Goal: Task Accomplishment & Management: Manage account settings

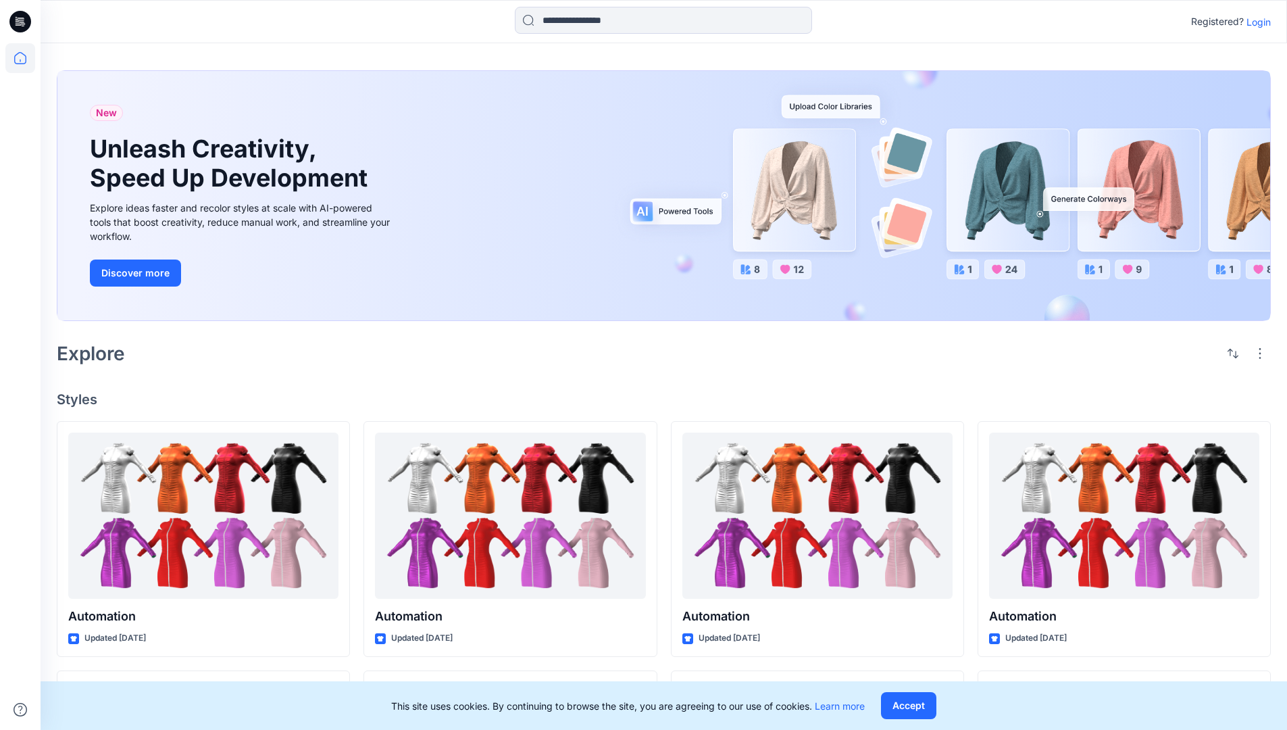
click at [1256, 22] on p "Login" at bounding box center [1259, 22] width 24 height 14
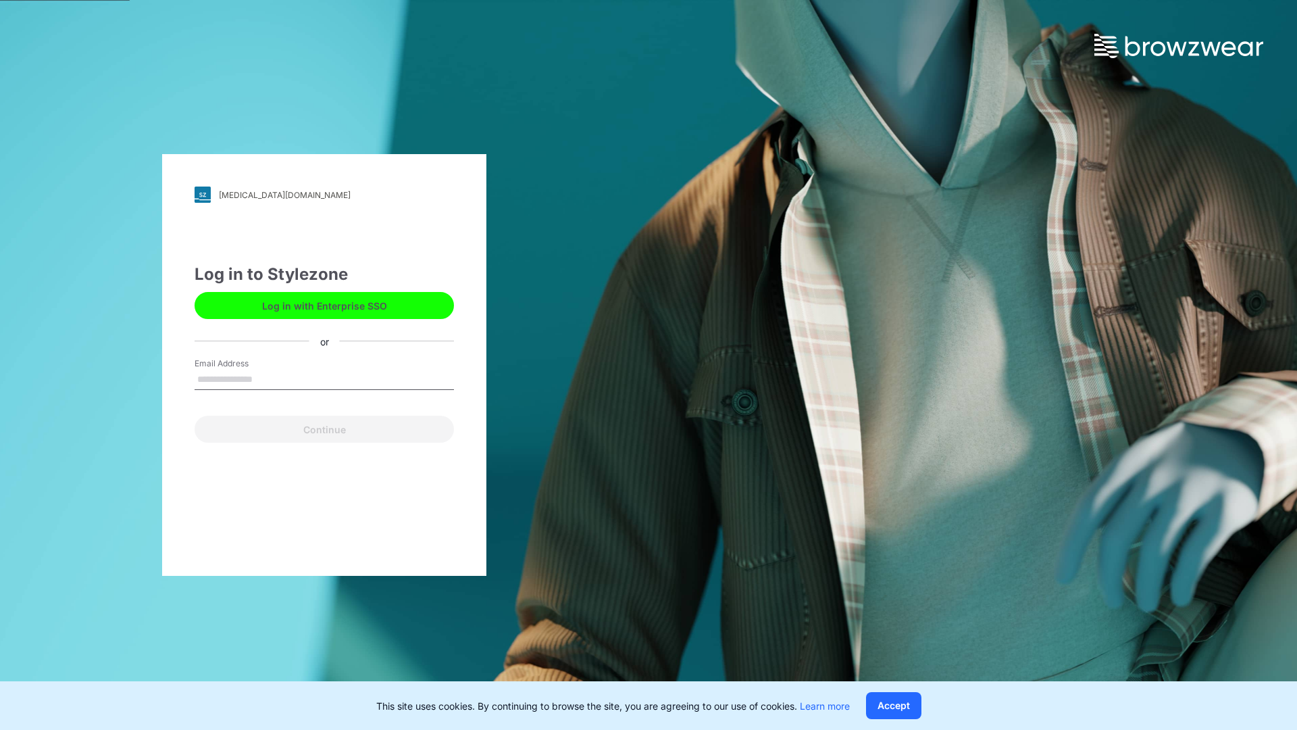
click at [267, 378] on input "Email Address" at bounding box center [324, 380] width 259 height 20
type input "**********"
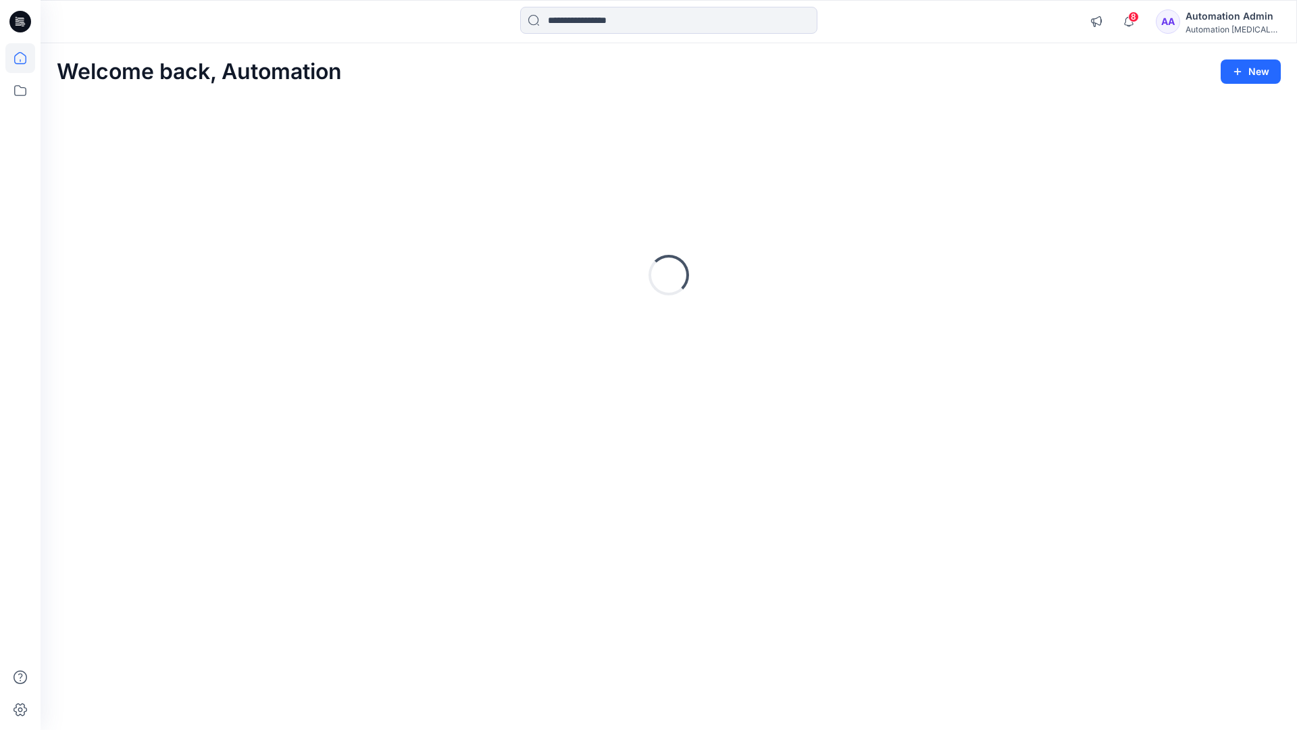
click at [26, 58] on icon at bounding box center [20, 58] width 12 height 12
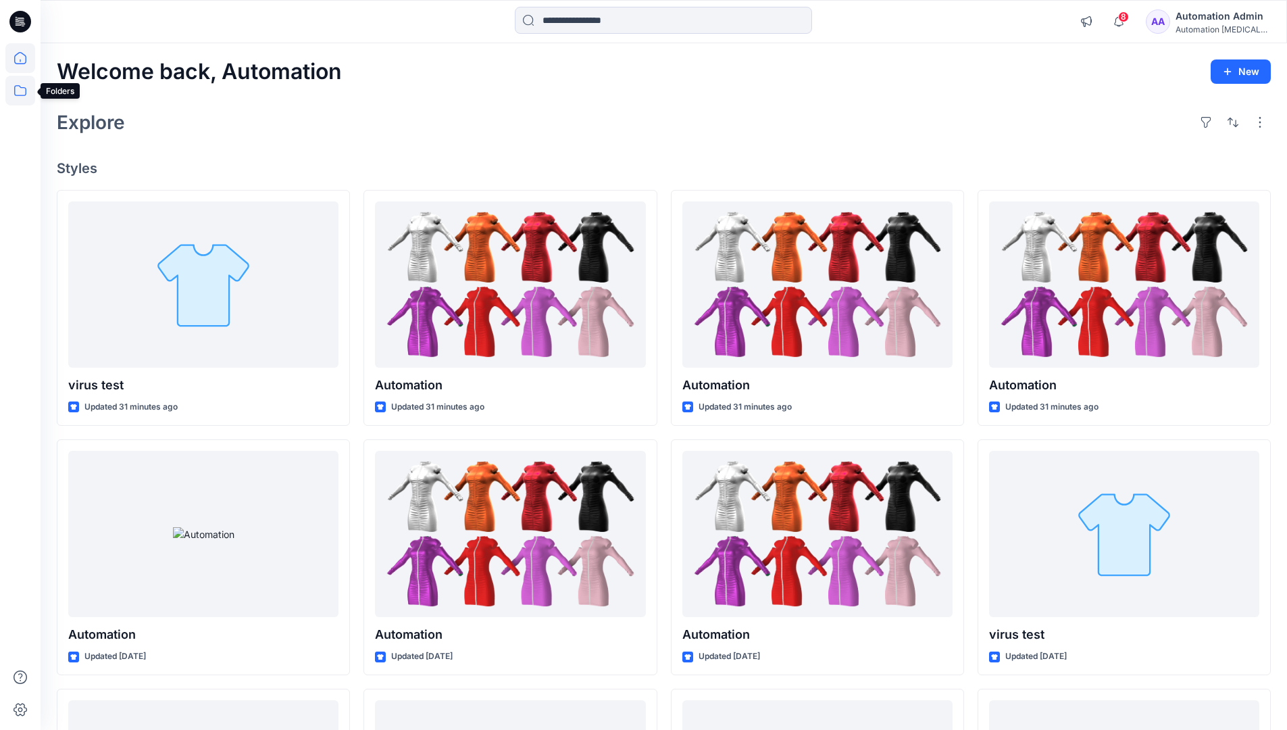
click at [18, 86] on icon at bounding box center [20, 91] width 30 height 30
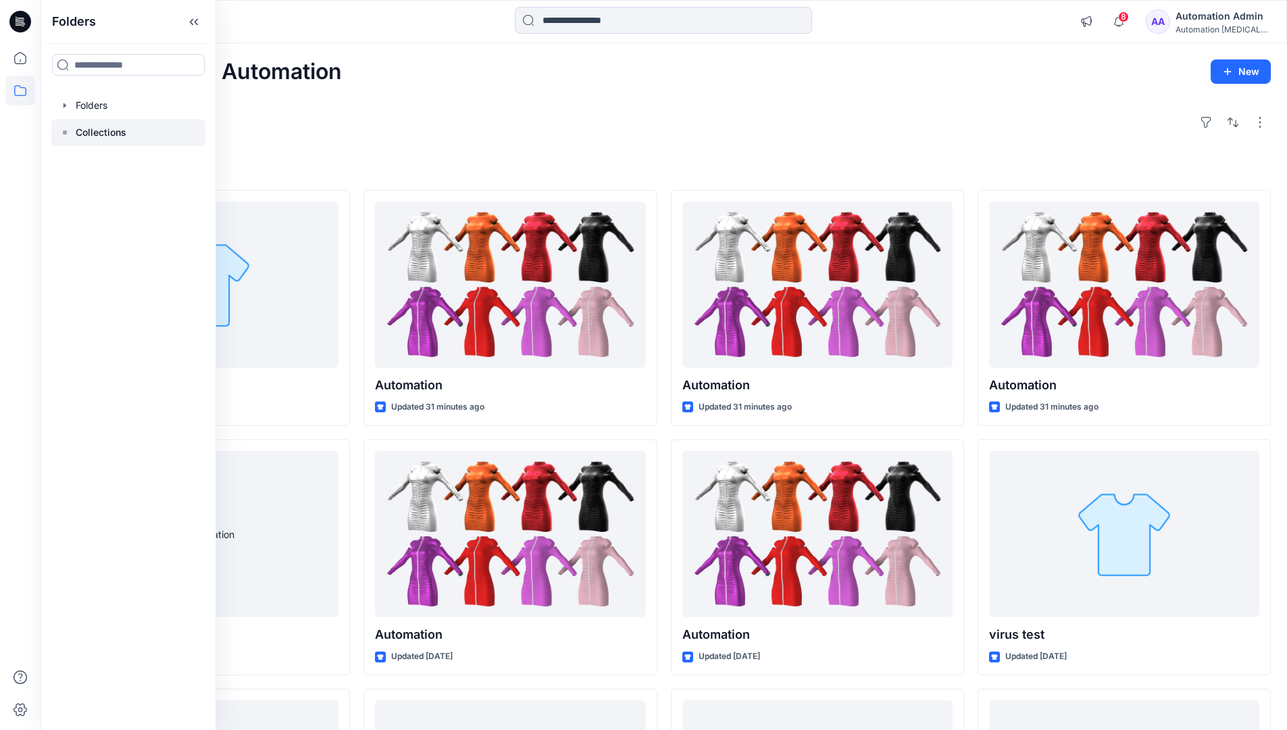
click at [90, 136] on p "Collections" at bounding box center [101, 132] width 51 height 16
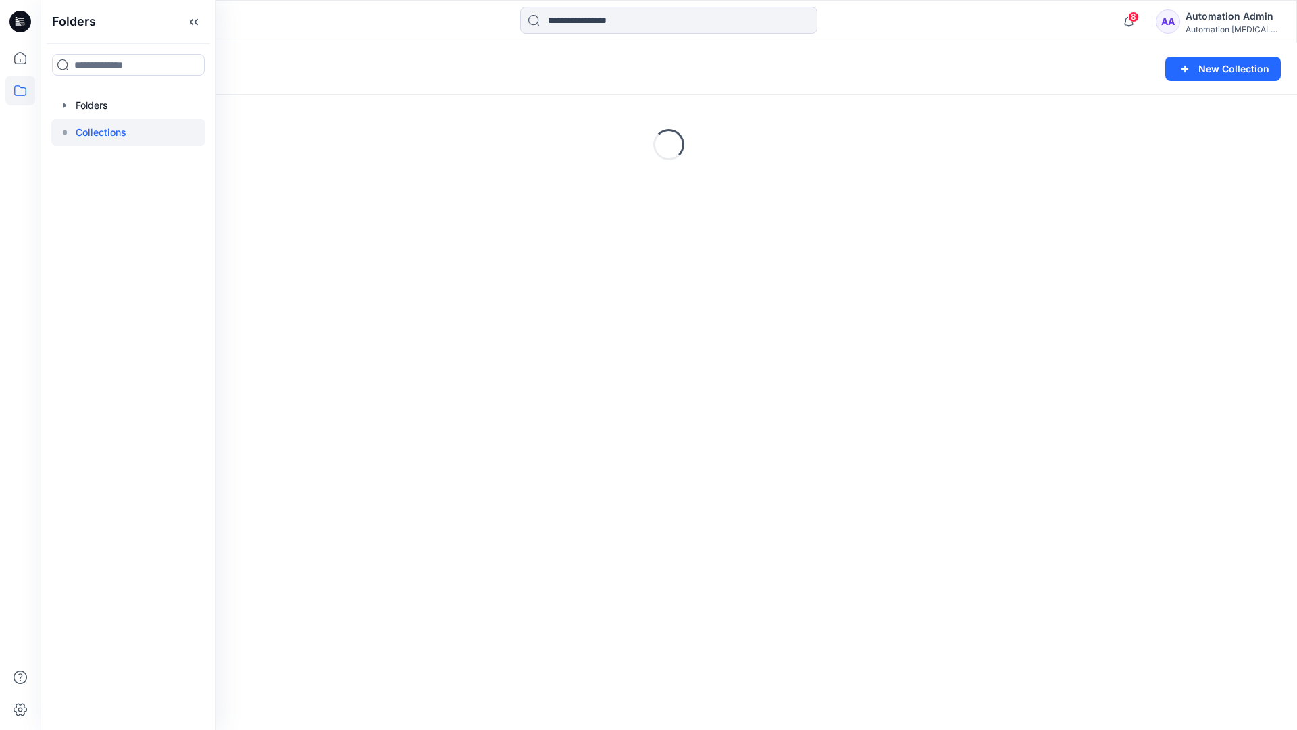
click at [980, 182] on div "Loading..." at bounding box center [669, 144] width 1257 height 203
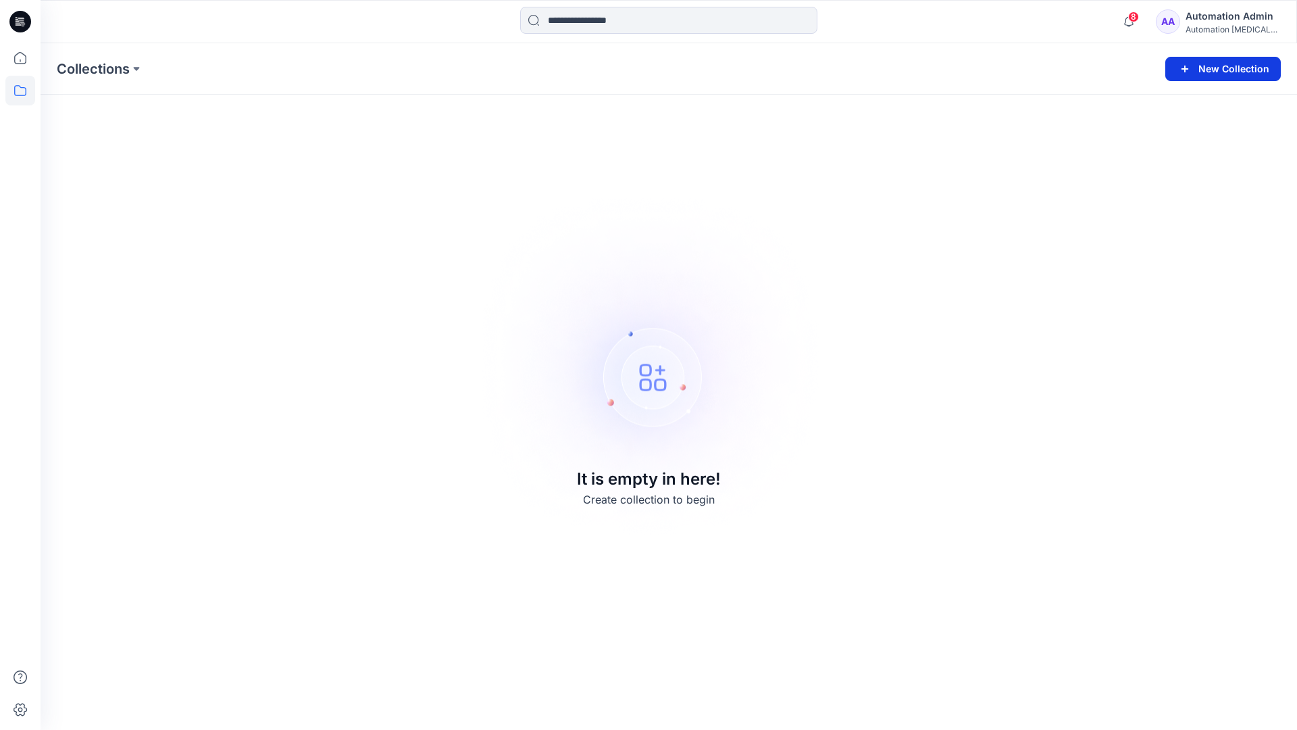
click at [1223, 66] on button "New Collection" at bounding box center [1224, 69] width 116 height 24
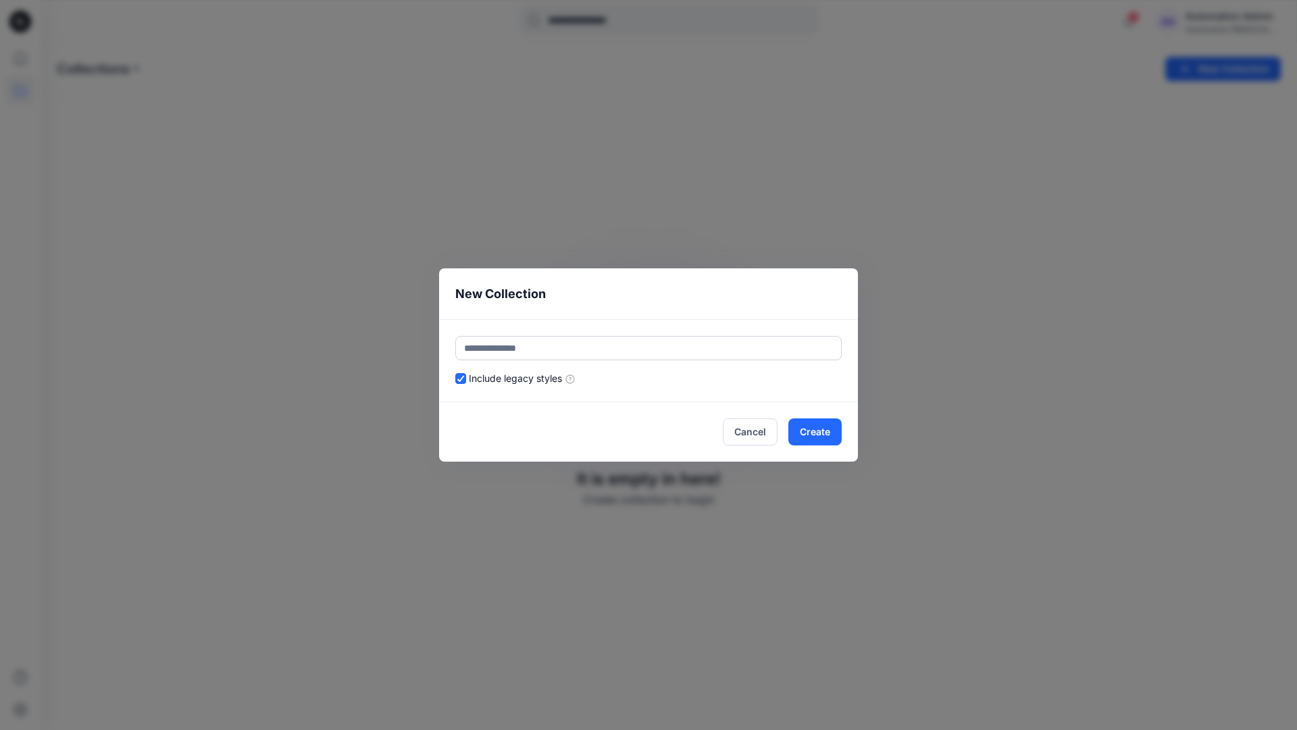
click at [676, 343] on input "text" at bounding box center [648, 348] width 387 height 24
type input "*********"
click at [809, 424] on button "Create" at bounding box center [815, 431] width 53 height 27
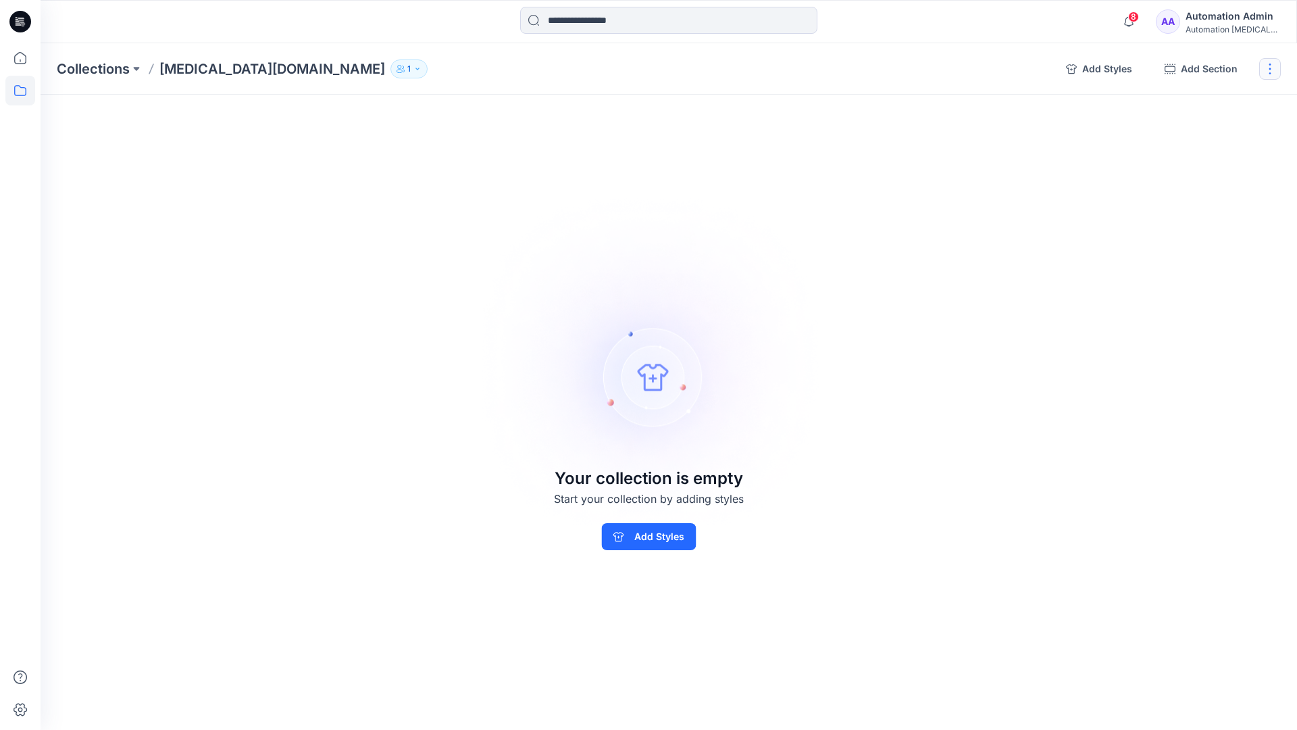
click at [1272, 73] on button "button" at bounding box center [1271, 69] width 22 height 22
click at [1215, 135] on button "Clone Collection" at bounding box center [1206, 130] width 146 height 25
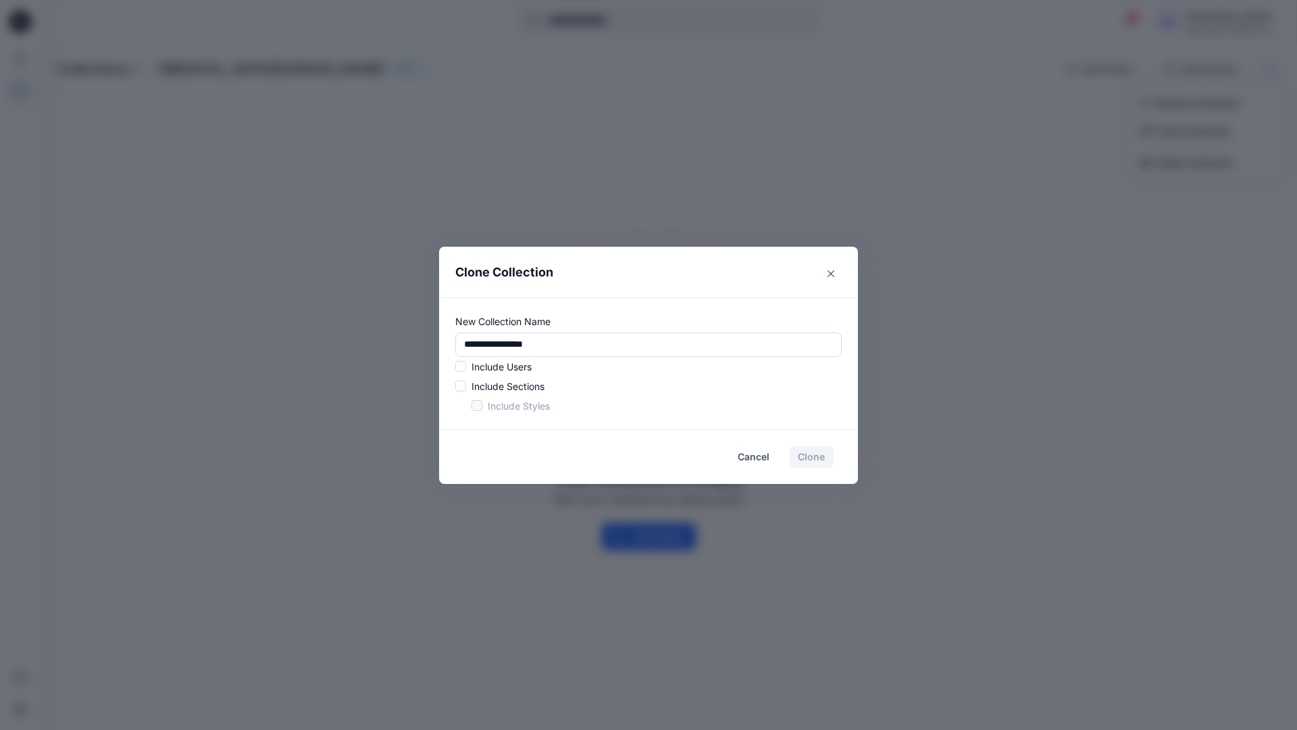
drag, startPoint x: 1215, startPoint y: 135, endPoint x: 427, endPoint y: 339, distance: 813.7
click at [427, 339] on div "**********" at bounding box center [648, 365] width 1297 height 730
type input "*"
click at [463, 368] on span at bounding box center [460, 366] width 11 height 11
click at [461, 388] on span at bounding box center [460, 385] width 11 height 11
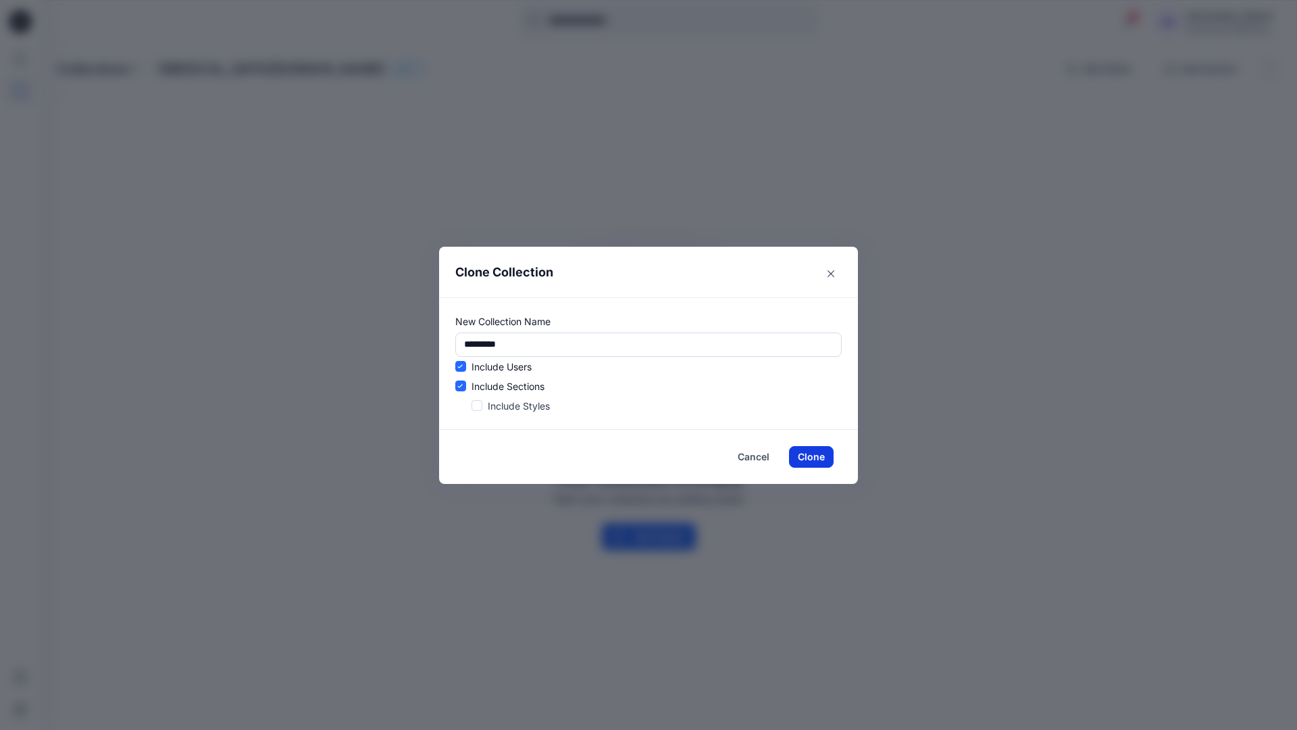
click at [807, 458] on button "Clone" at bounding box center [811, 457] width 45 height 22
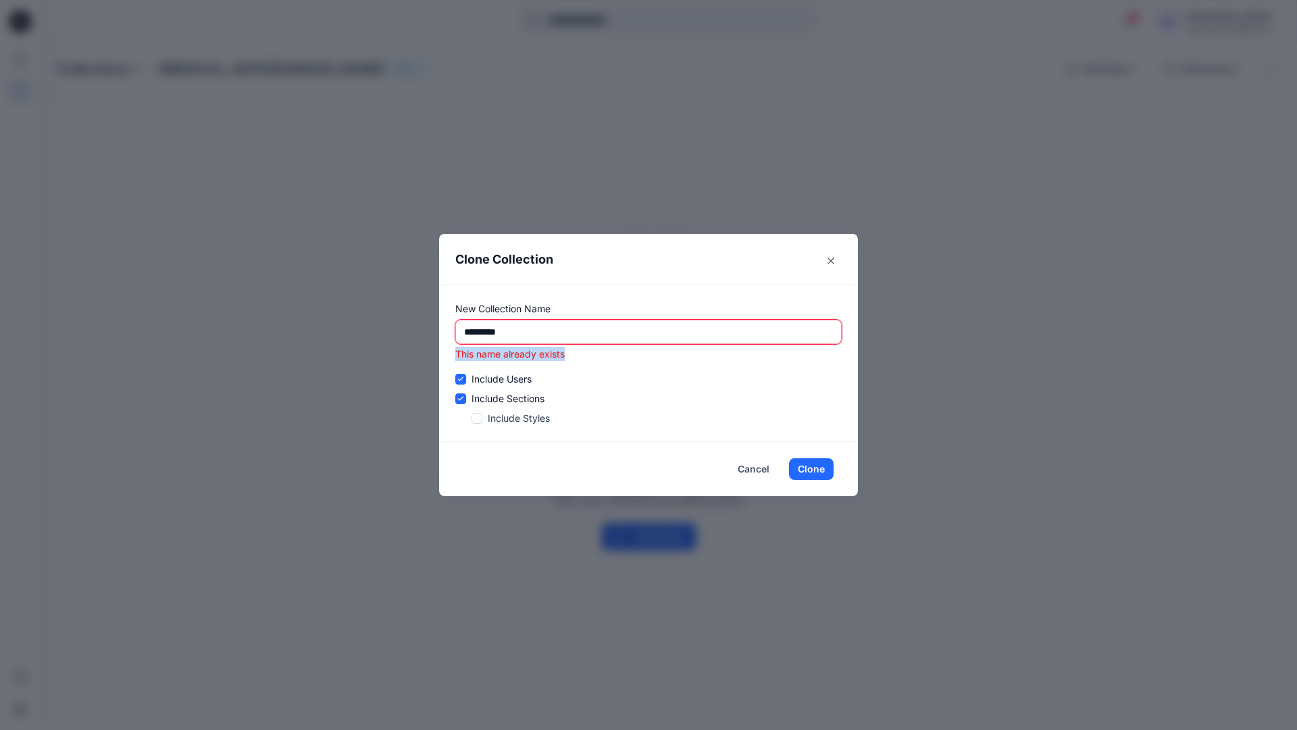
drag, startPoint x: 807, startPoint y: 458, endPoint x: 456, endPoint y: 357, distance: 365.1
click at [456, 357] on p "This name already exists" at bounding box center [648, 354] width 387 height 14
click at [574, 332] on input "*********" at bounding box center [648, 332] width 387 height 24
type input "*"
type input "**********"
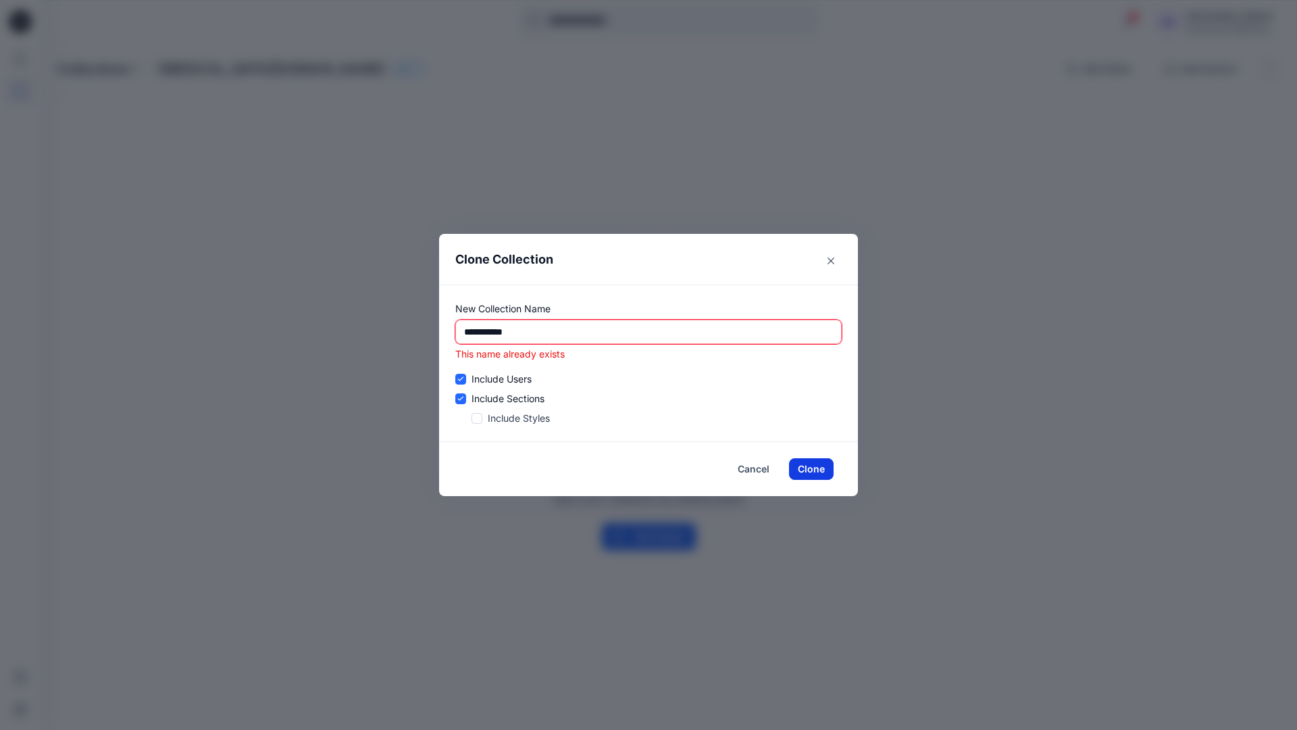
click at [818, 469] on button "Clone" at bounding box center [811, 469] width 45 height 22
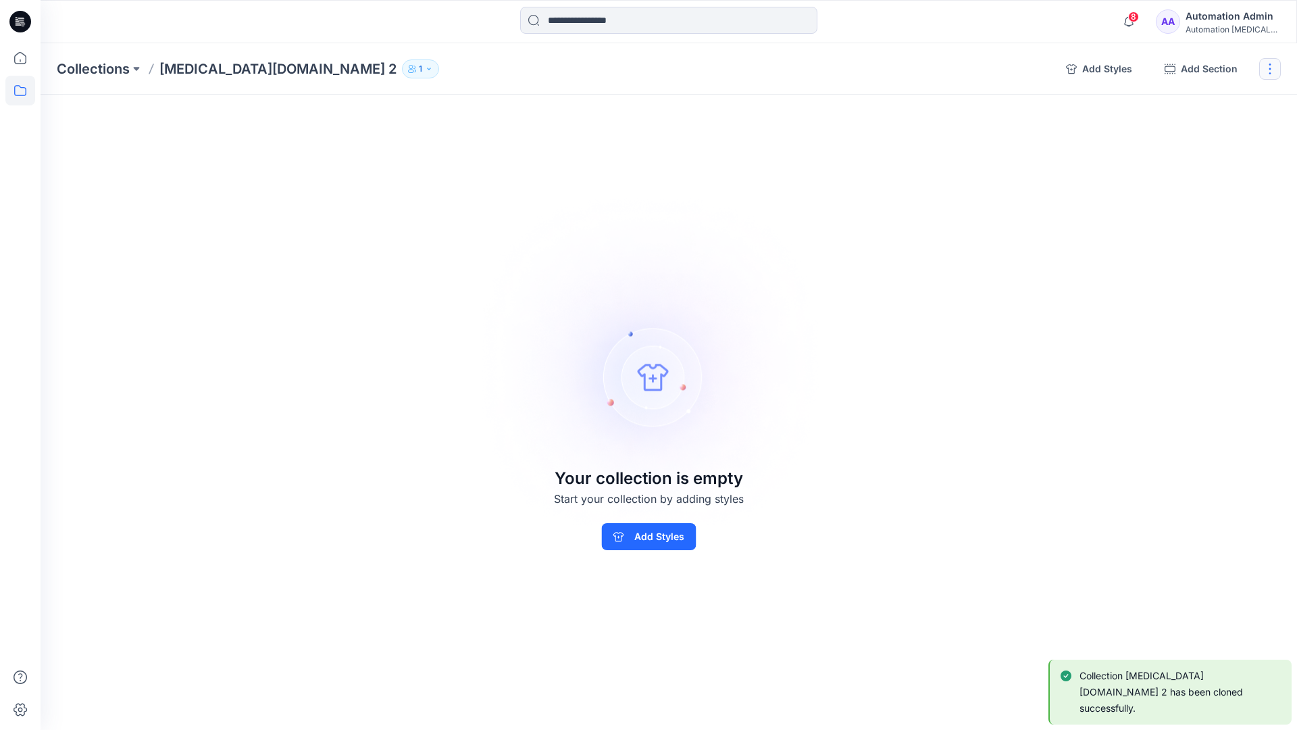
click at [1274, 70] on button "button" at bounding box center [1271, 69] width 22 height 22
click at [1217, 162] on button "Delete Collection" at bounding box center [1206, 162] width 146 height 25
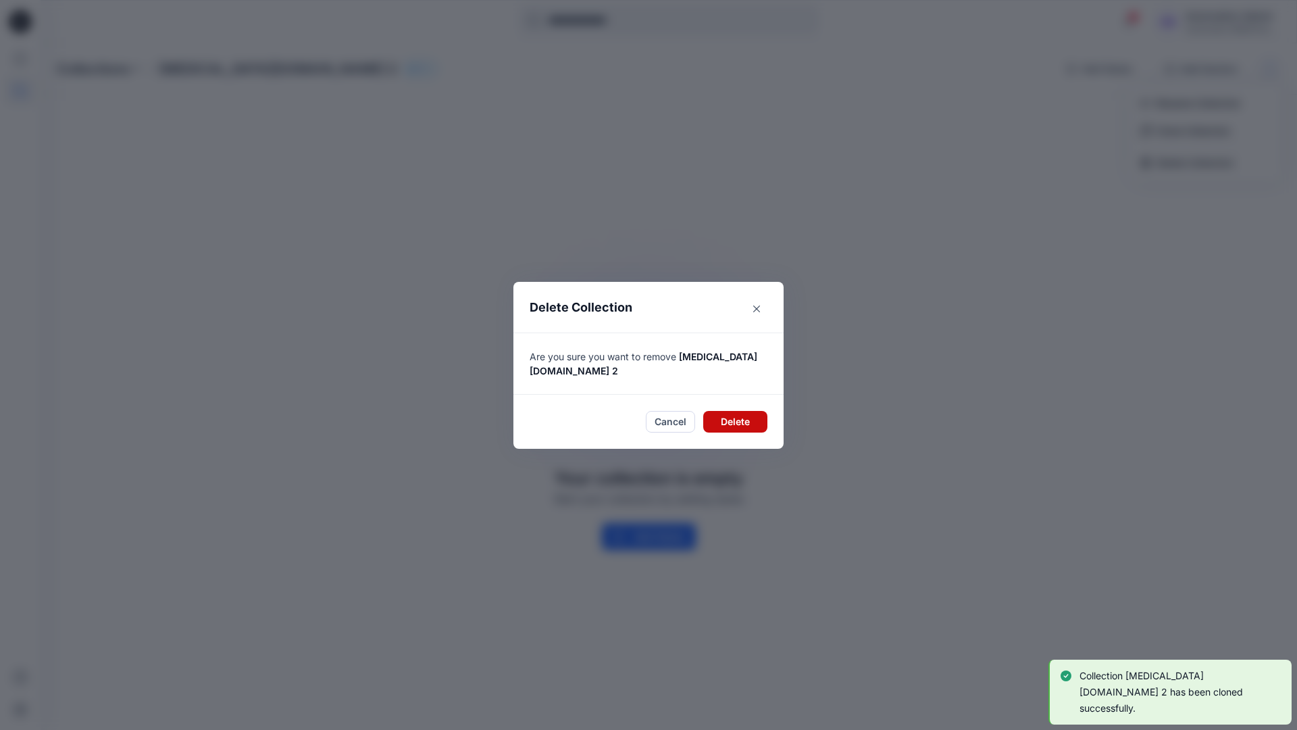
click at [747, 415] on button "Delete" at bounding box center [735, 422] width 64 height 22
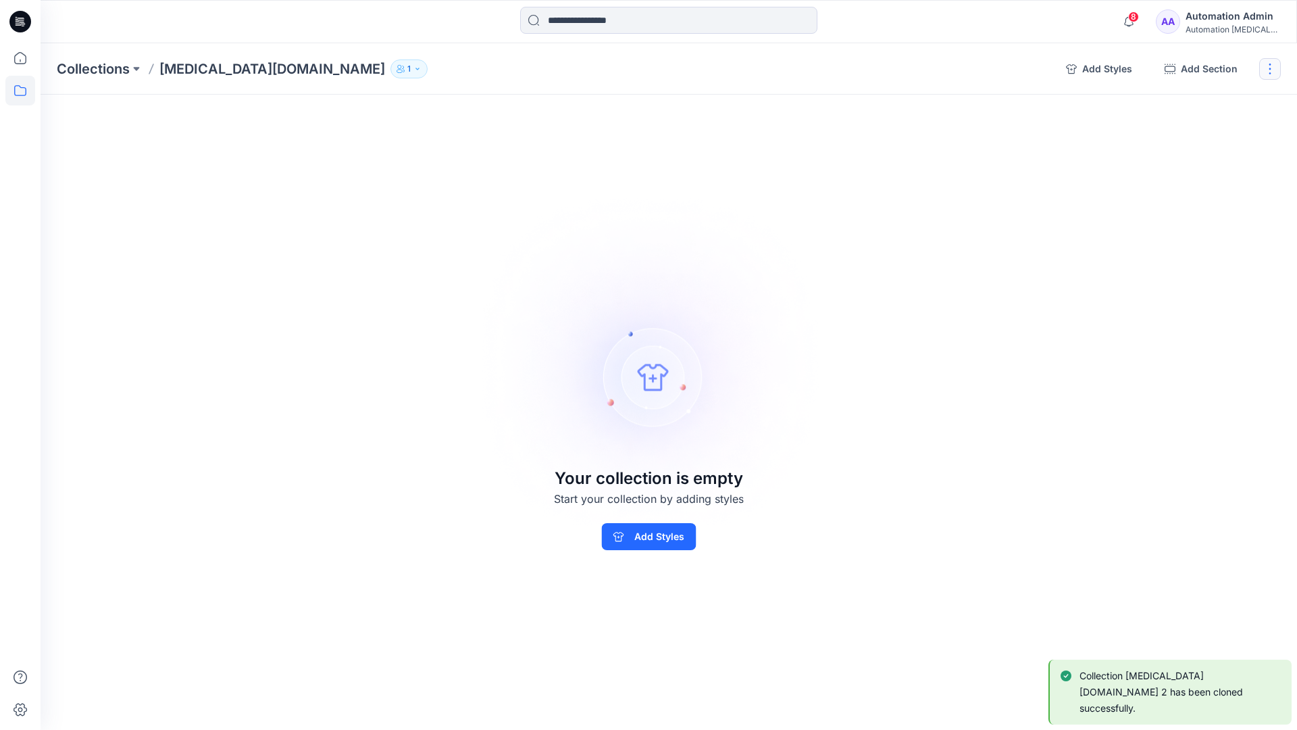
click at [1275, 68] on button "button" at bounding box center [1271, 69] width 22 height 22
click at [1192, 164] on button "Delete Collection" at bounding box center [1206, 162] width 146 height 25
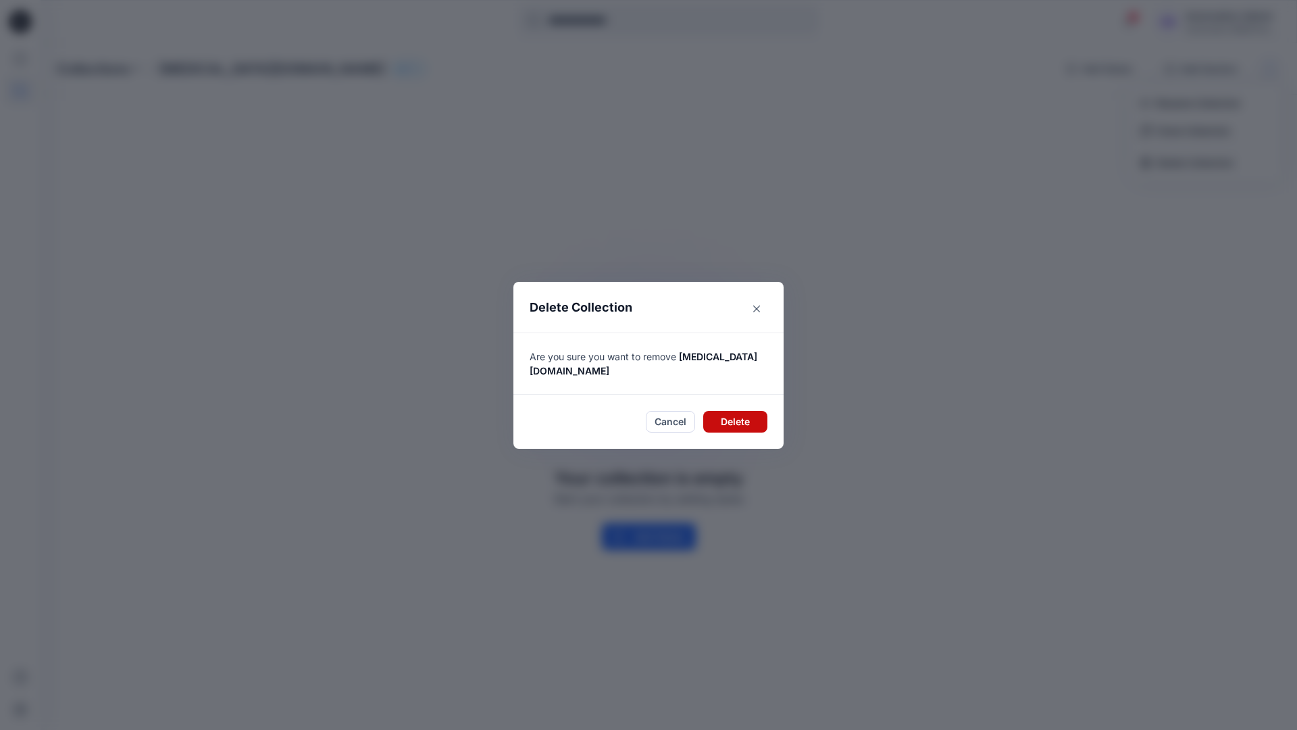
click at [733, 411] on button "Delete" at bounding box center [735, 422] width 64 height 22
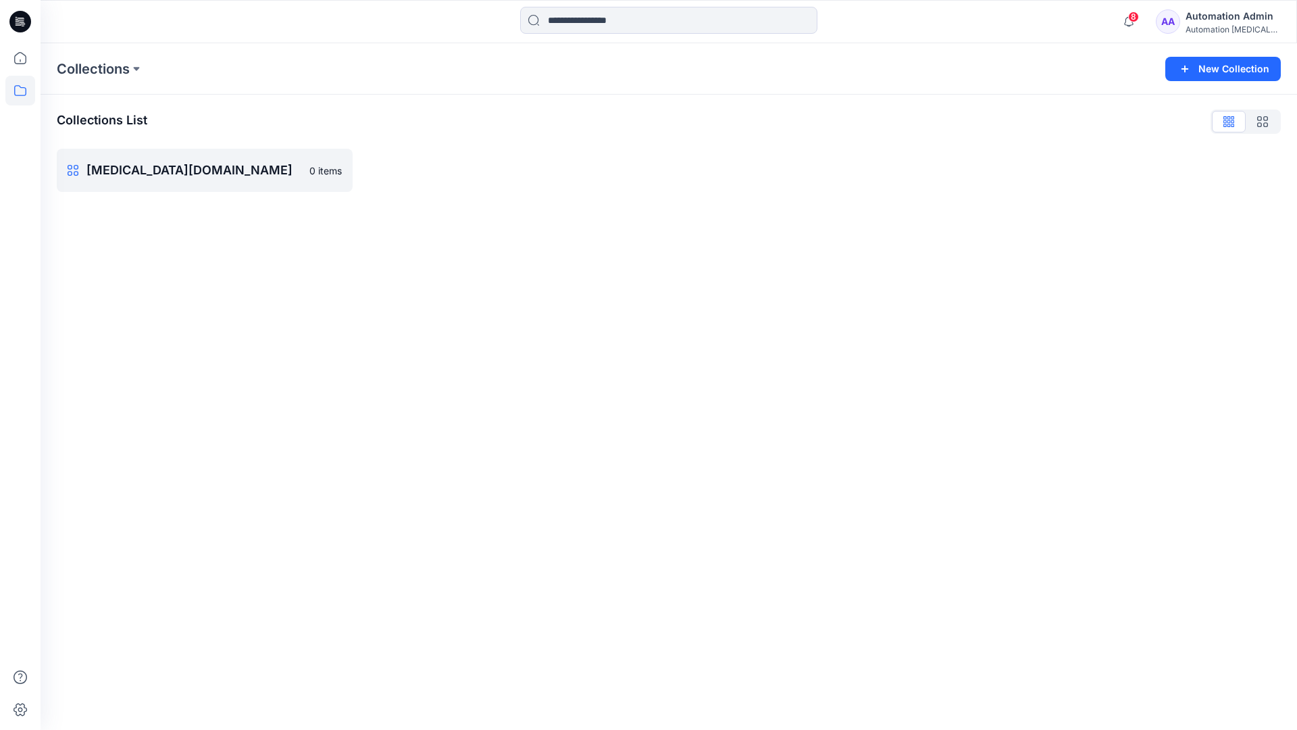
click at [1220, 16] on div "Automation Admin" at bounding box center [1233, 16] width 95 height 16
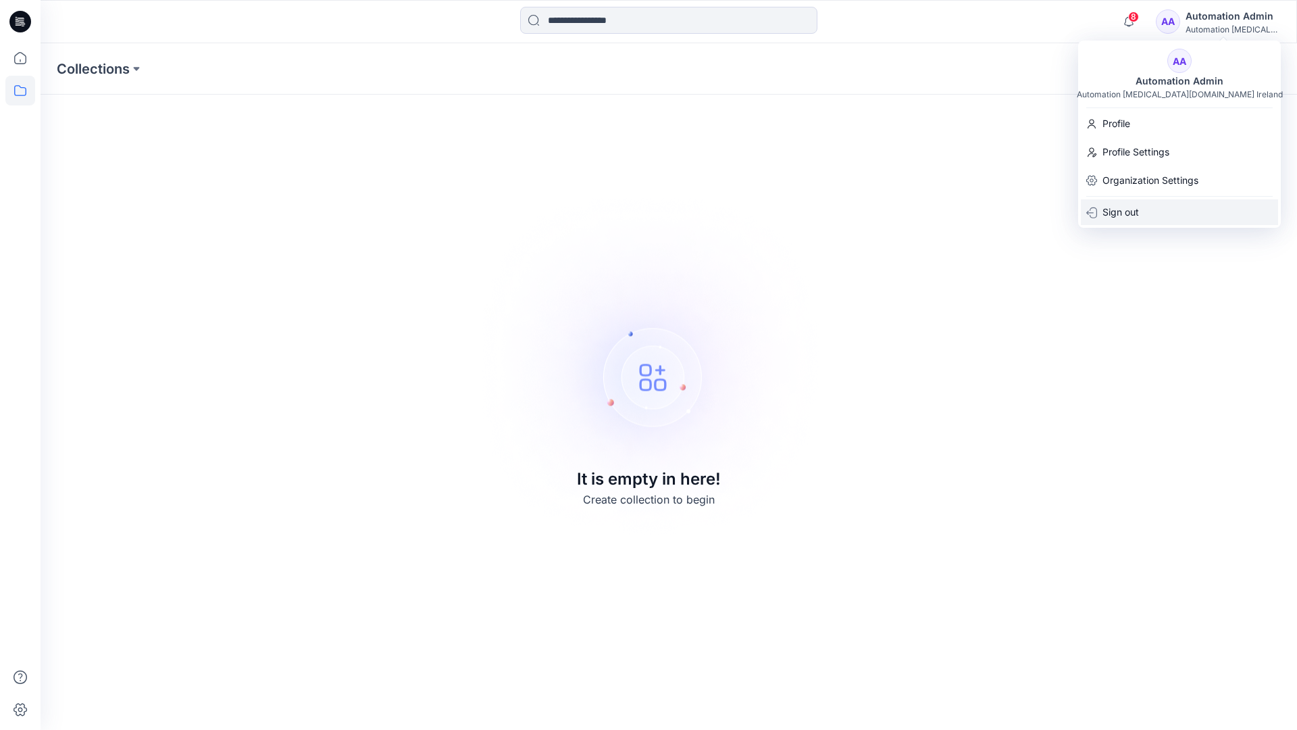
click at [1140, 206] on div "Sign out" at bounding box center [1179, 212] width 197 height 26
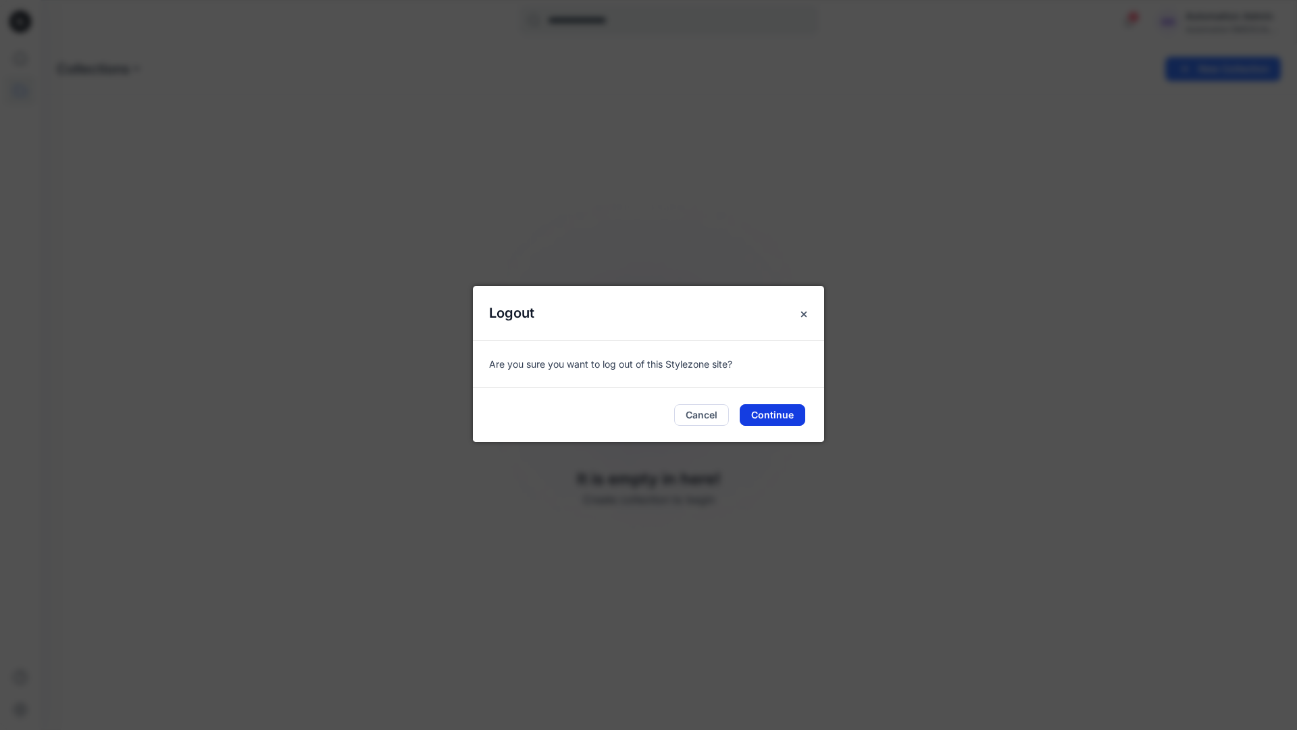
click at [792, 409] on button "Continue" at bounding box center [773, 415] width 66 height 22
